Goal: Task Accomplishment & Management: Use online tool/utility

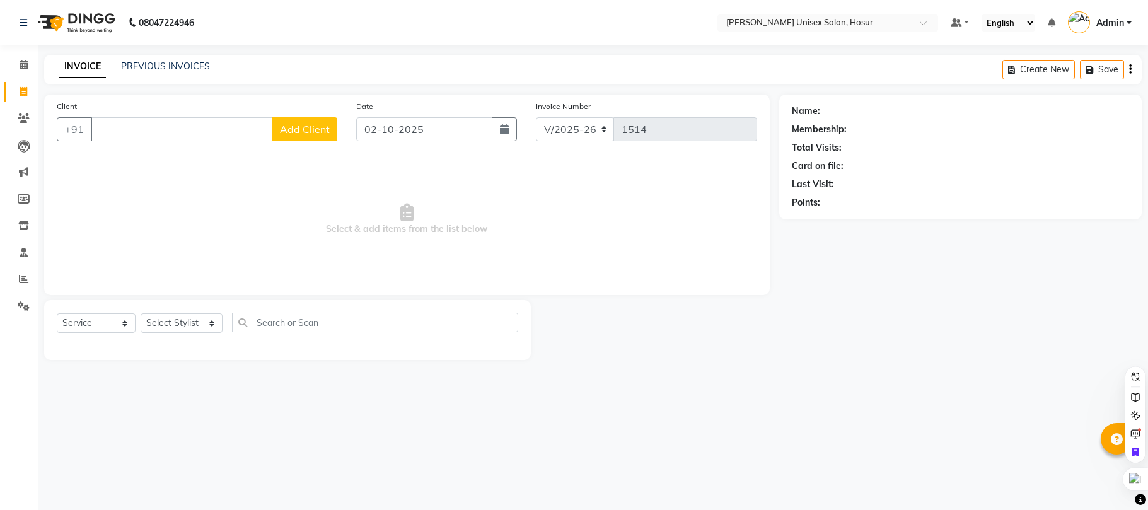
select select "6189"
select select "service"
click at [119, 130] on input "Client" at bounding box center [182, 129] width 182 height 24
click at [259, 131] on input "Client" at bounding box center [182, 129] width 182 height 24
click at [177, 166] on button "Viki 6369942608" at bounding box center [147, 158] width 113 height 20
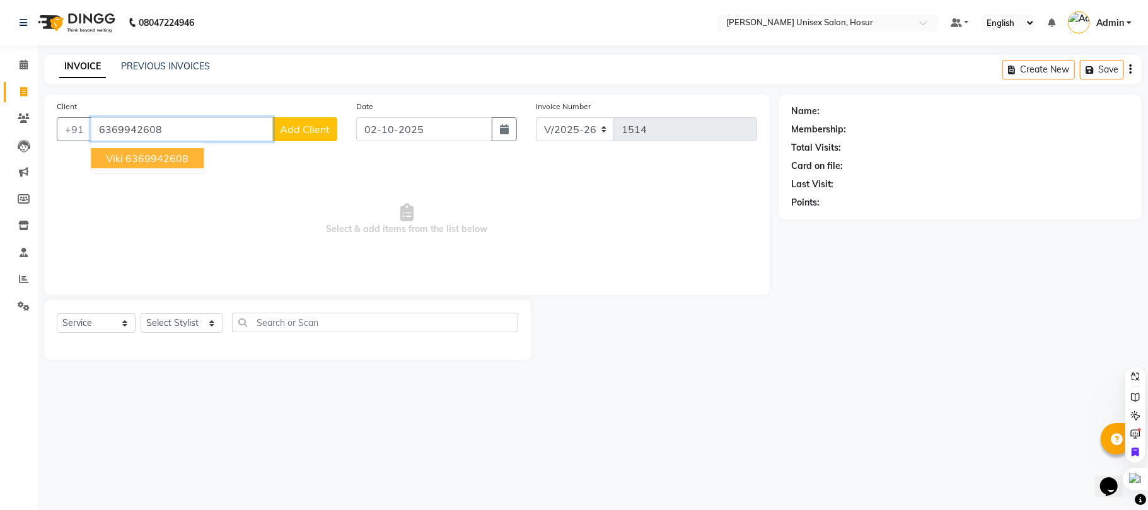
type input "6369942608"
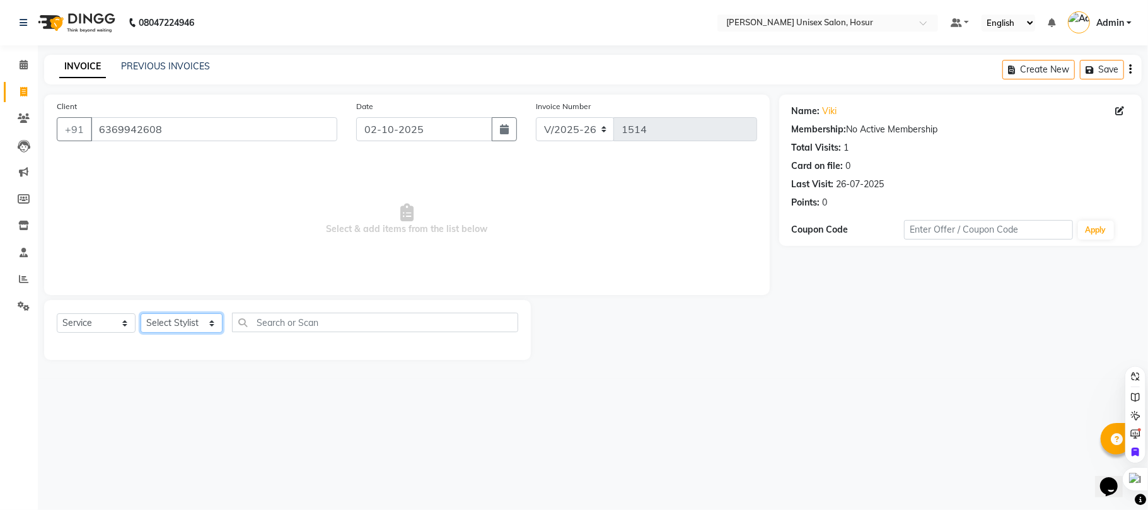
click at [188, 324] on select "Select Stylist [PERSON_NAME] [PERSON_NAME] Manager [PERSON_NAME] [PERSON_NAME] …" at bounding box center [182, 323] width 82 height 20
select select "68440"
click at [141, 313] on select "Select Stylist [PERSON_NAME] [PERSON_NAME] Manager [PERSON_NAME] [PERSON_NAME] …" at bounding box center [182, 323] width 82 height 20
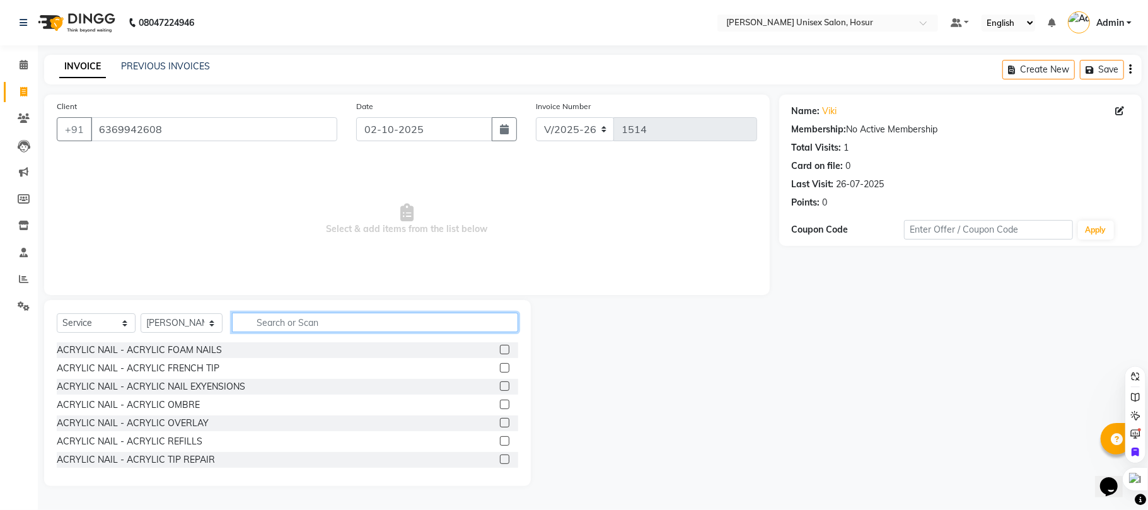
click at [256, 318] on input "text" at bounding box center [375, 323] width 286 height 20
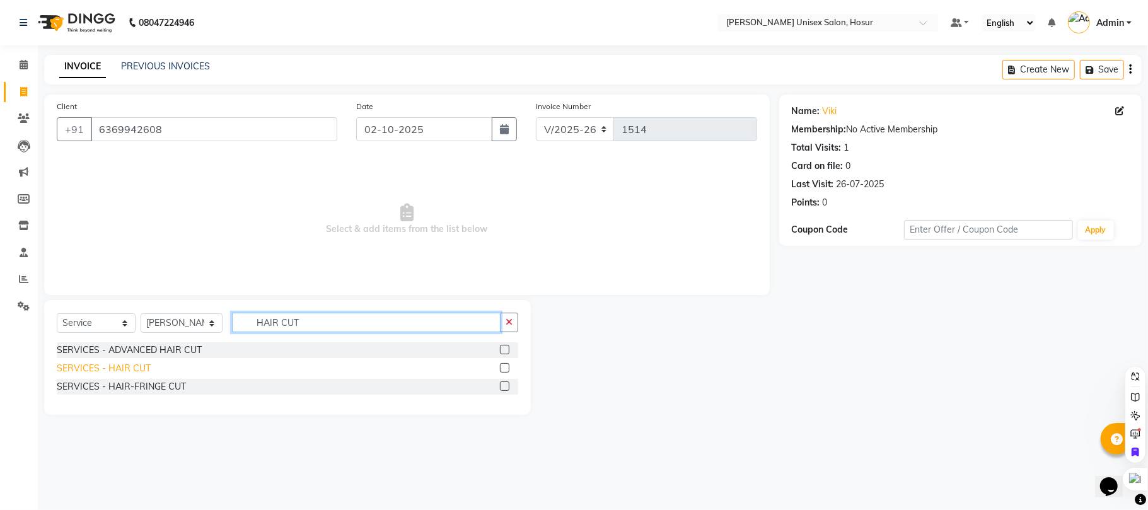
type input "HAIR CUT"
click at [125, 373] on div "SERVICES - HAIR CUT" at bounding box center [104, 368] width 94 height 13
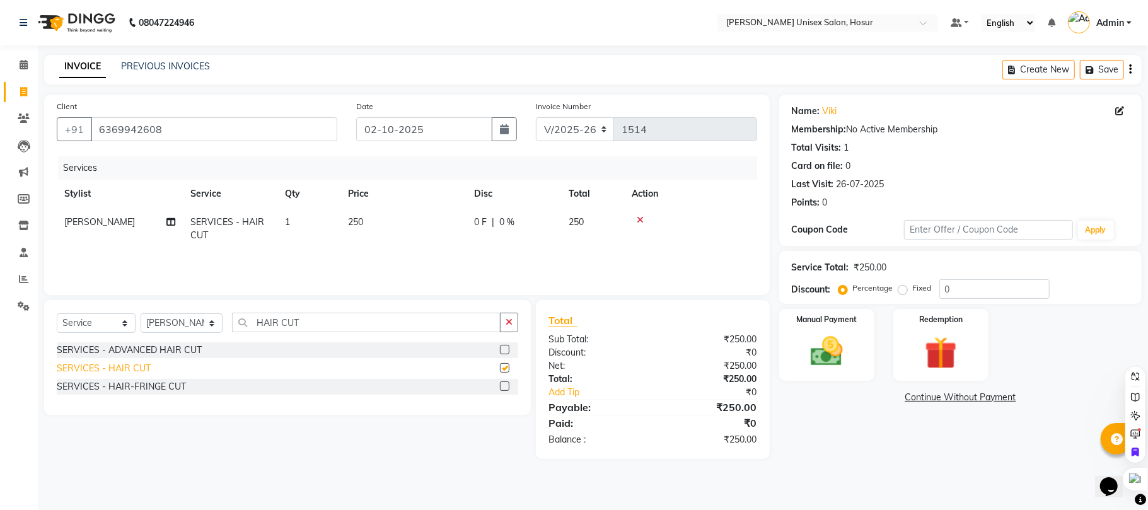
checkbox input "false"
click at [301, 318] on input "HAIR CUT" at bounding box center [366, 323] width 269 height 20
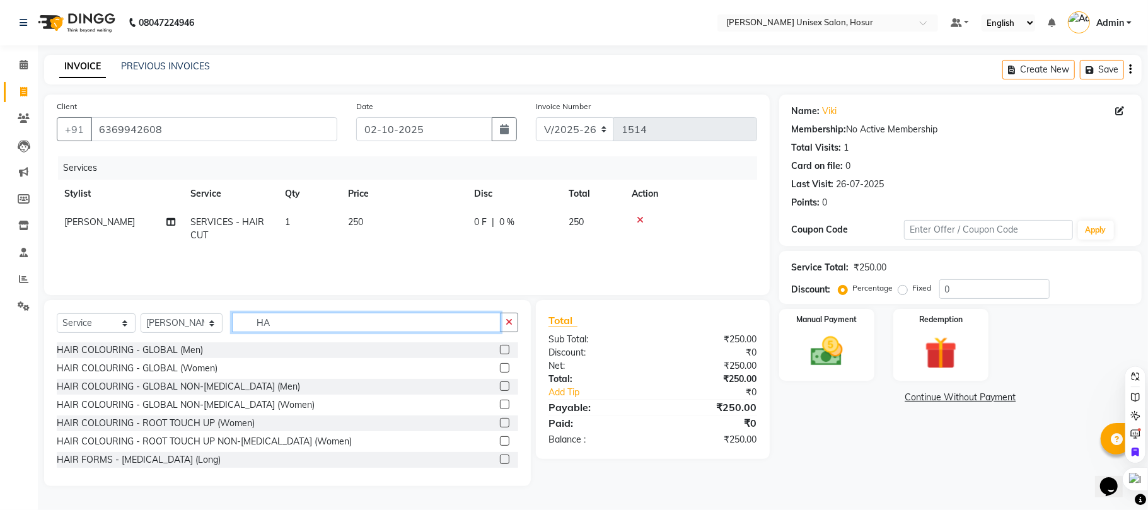
type input "H"
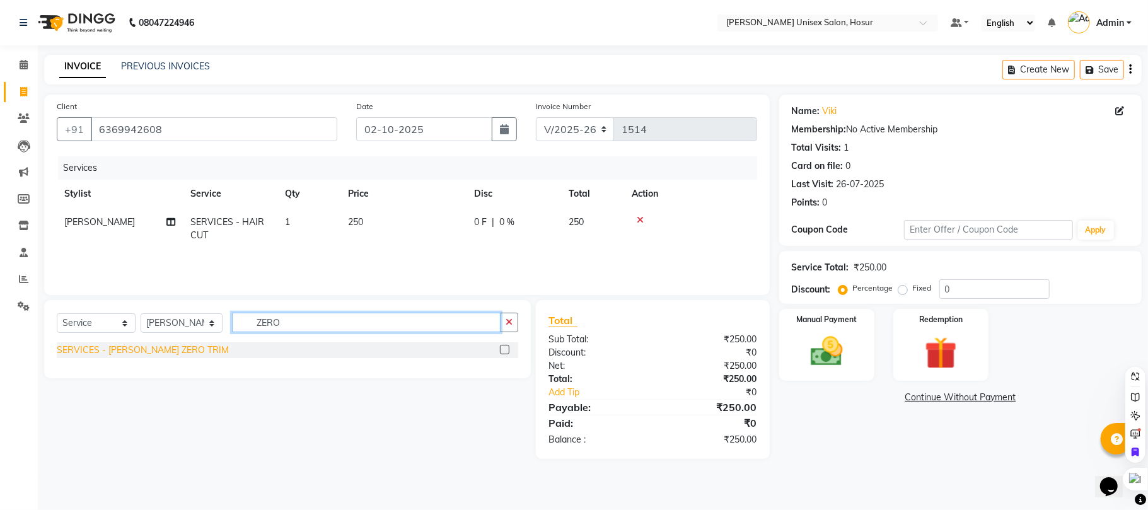
type input "ZERO"
click at [155, 352] on div "SERVICES - [PERSON_NAME] ZERO TRIM" at bounding box center [143, 350] width 172 height 13
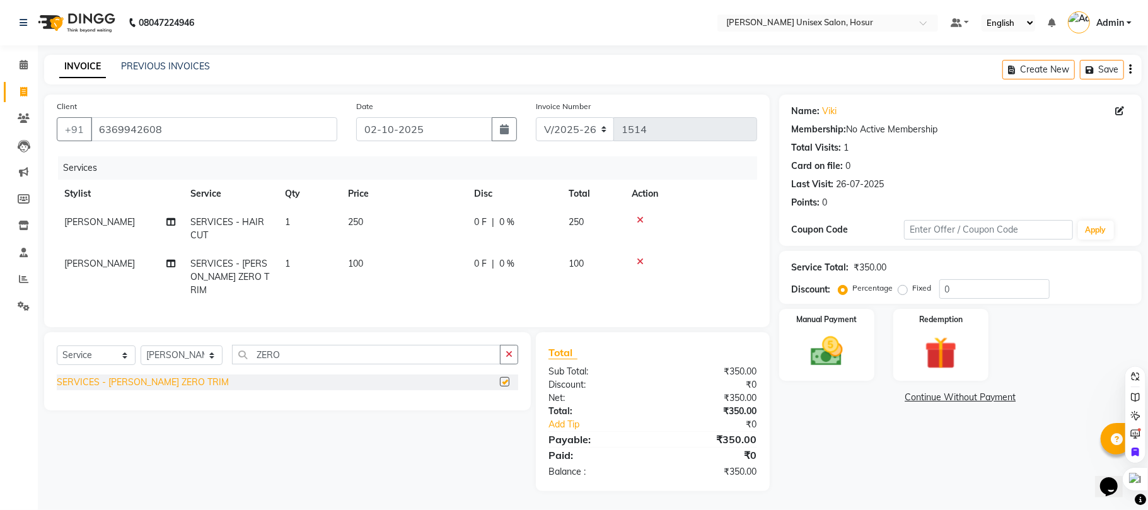
checkbox input "false"
click at [815, 377] on div "Manual Payment" at bounding box center [827, 345] width 99 height 74
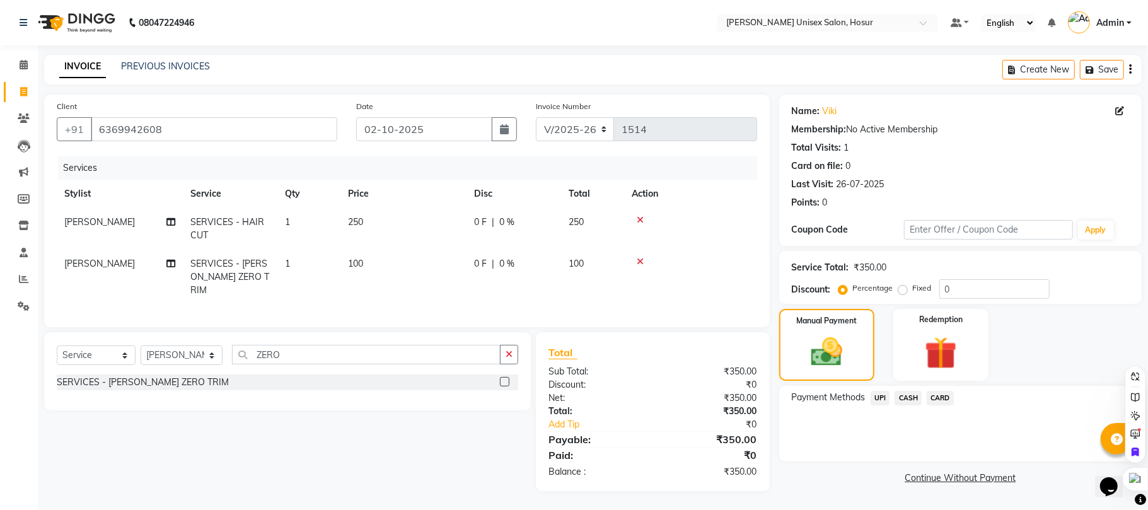
click at [916, 397] on span "CASH" at bounding box center [908, 398] width 27 height 15
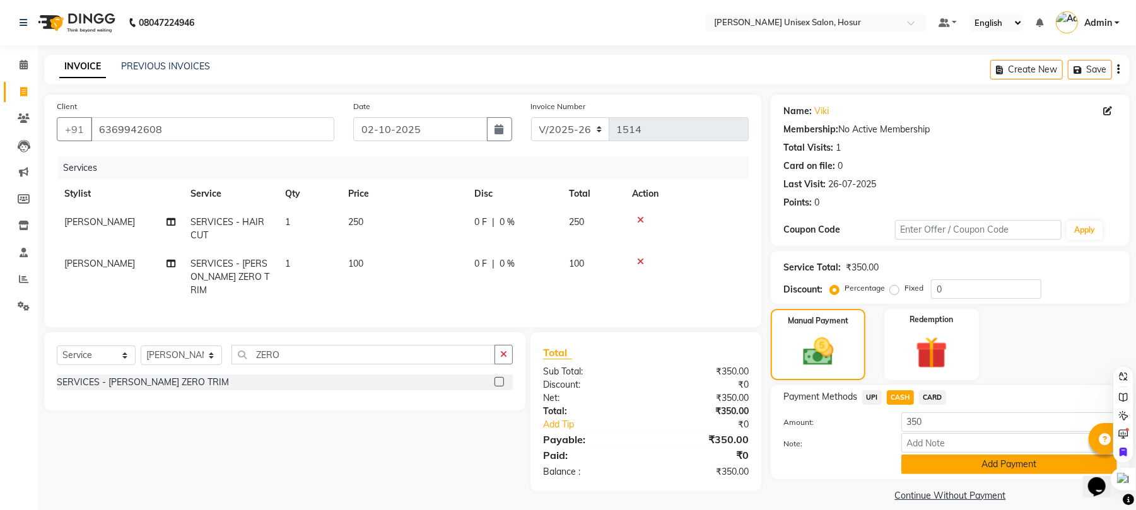
click at [967, 472] on button "Add Payment" at bounding box center [1009, 465] width 216 height 20
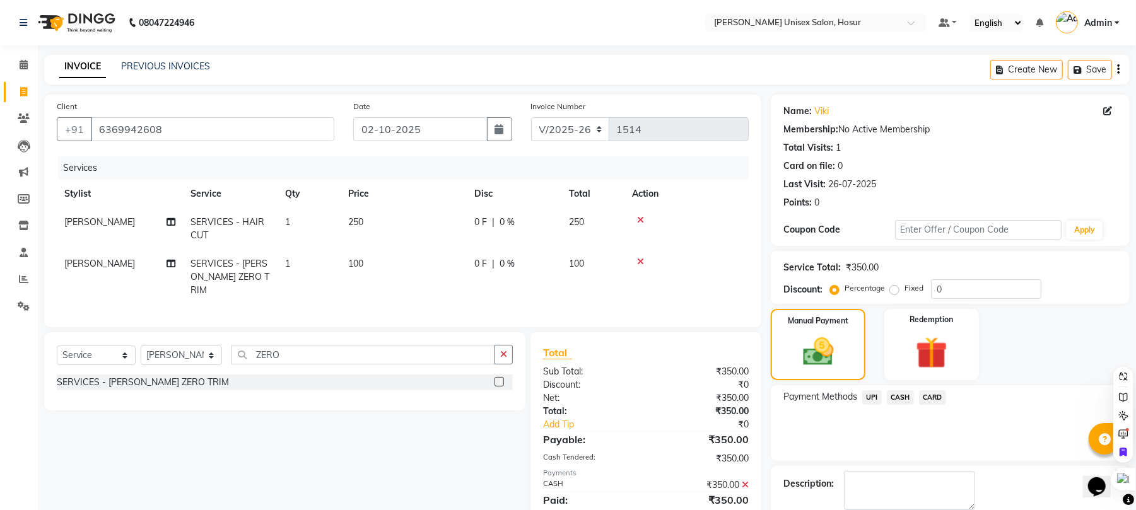
scroll to position [68, 0]
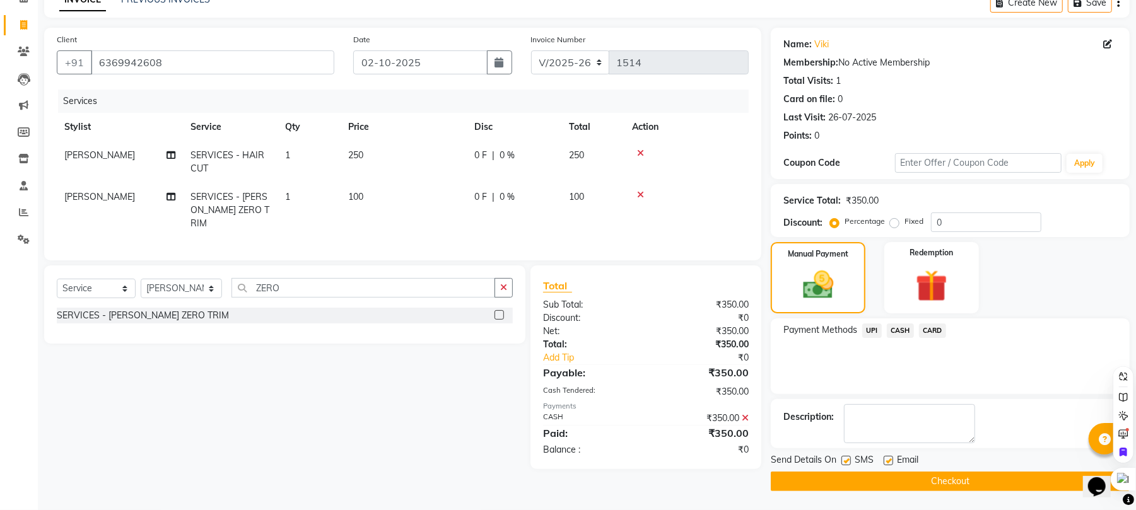
click at [957, 482] on button "Checkout" at bounding box center [950, 482] width 359 height 20
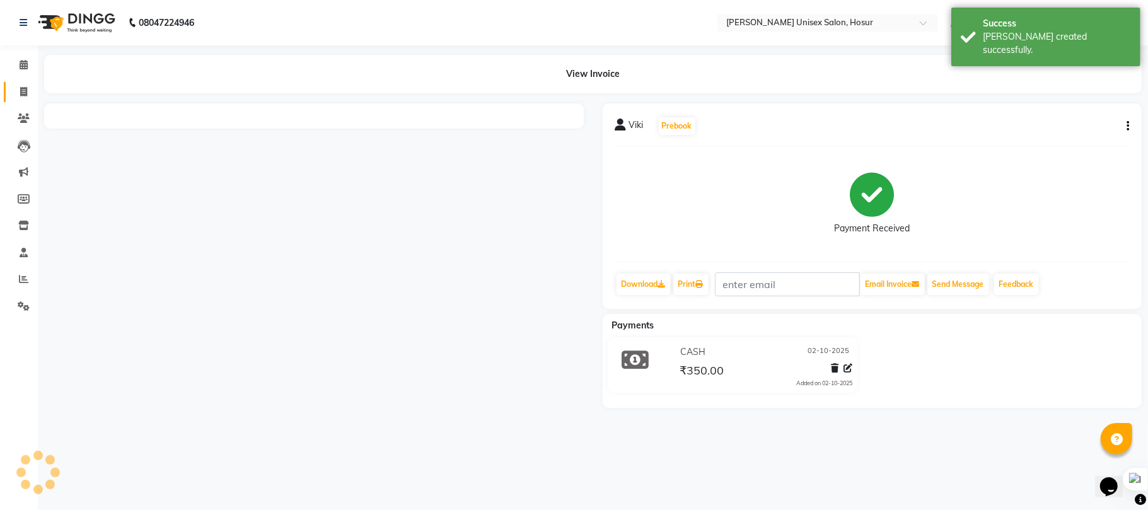
click at [26, 91] on icon at bounding box center [23, 91] width 7 height 9
select select "service"
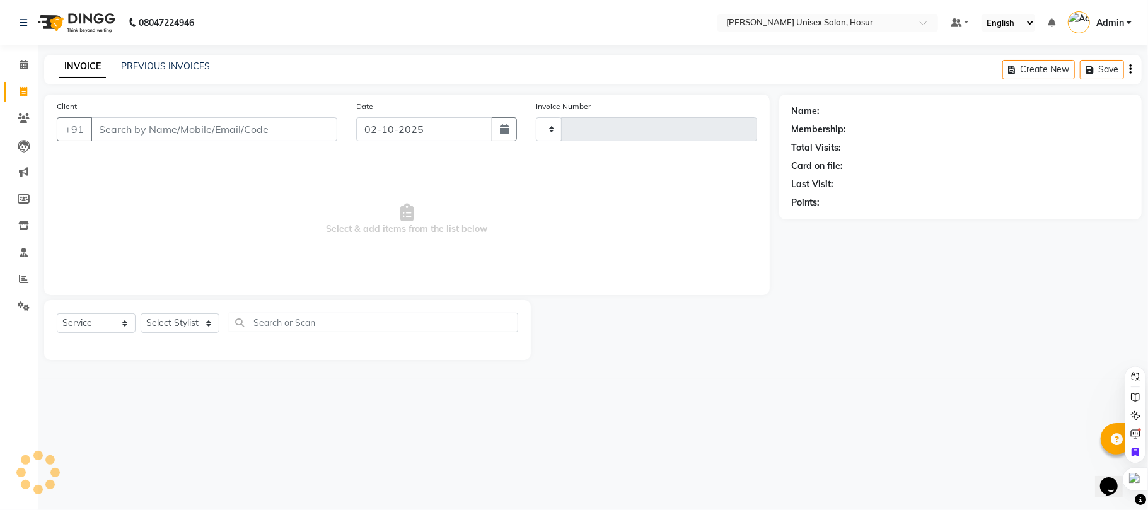
type input "1515"
select select "6189"
click at [523, 243] on span "Select & add items from the list below" at bounding box center [407, 219] width 701 height 126
